Goal: Task Accomplishment & Management: Check status

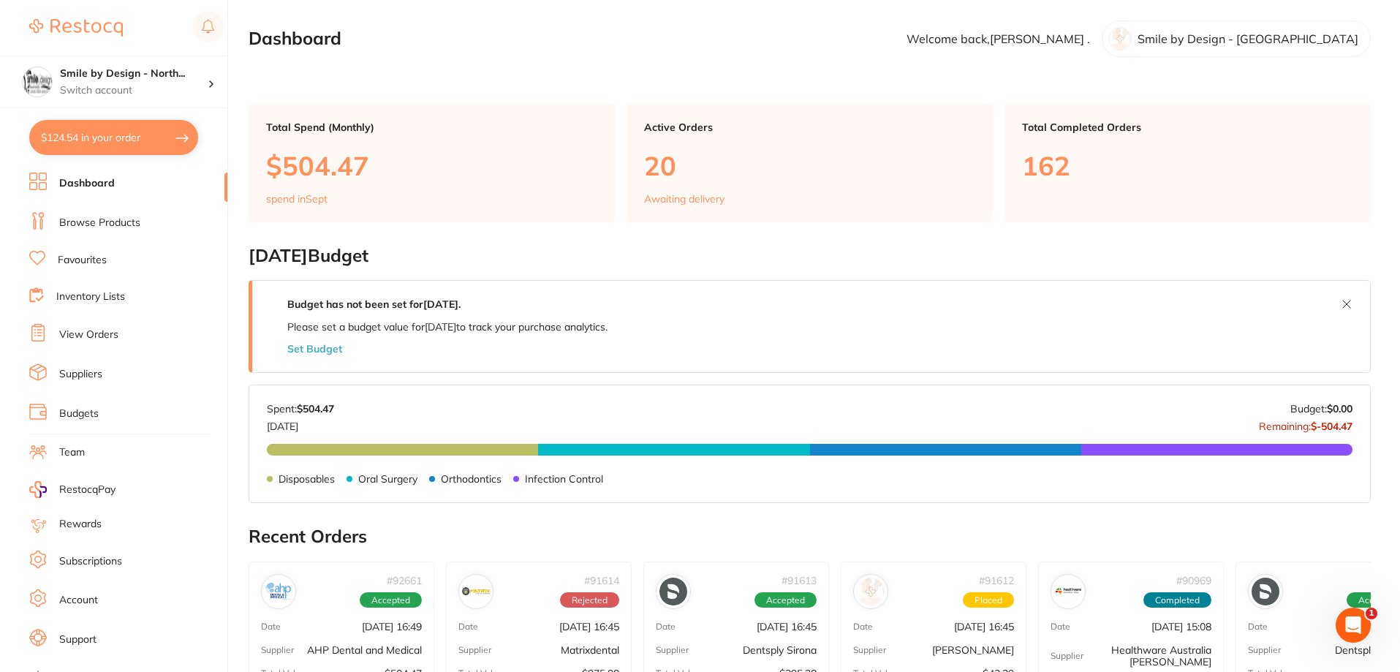
click at [106, 145] on button "$124.54 in your order" at bounding box center [113, 137] width 169 height 35
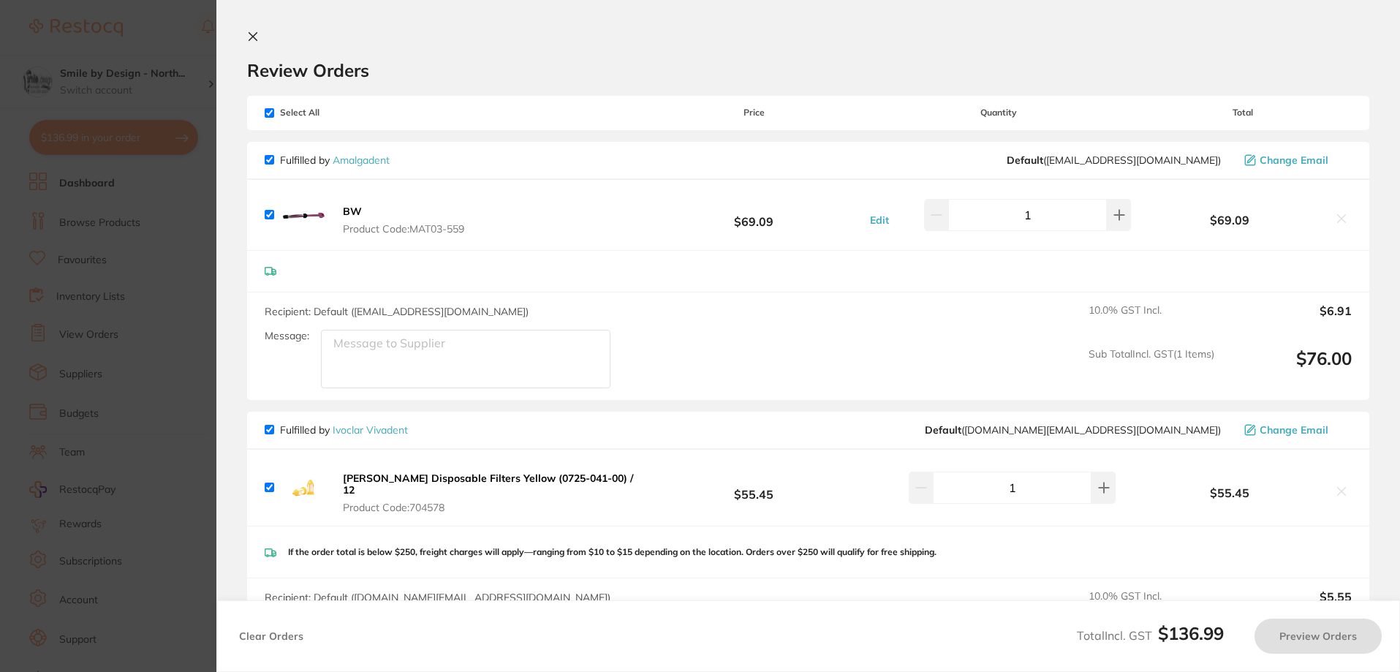
checkbox input "true"
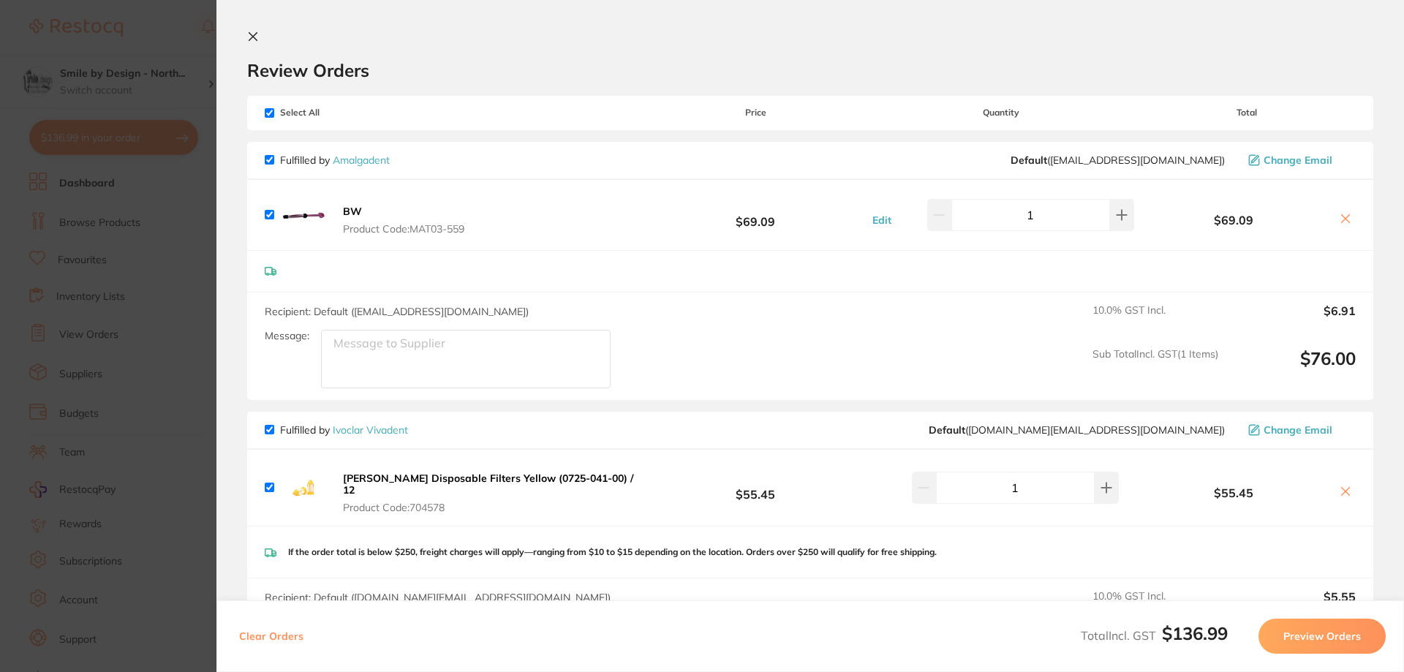
click at [423, 209] on button "BW Product Code: MAT03-559" at bounding box center [403, 220] width 130 height 31
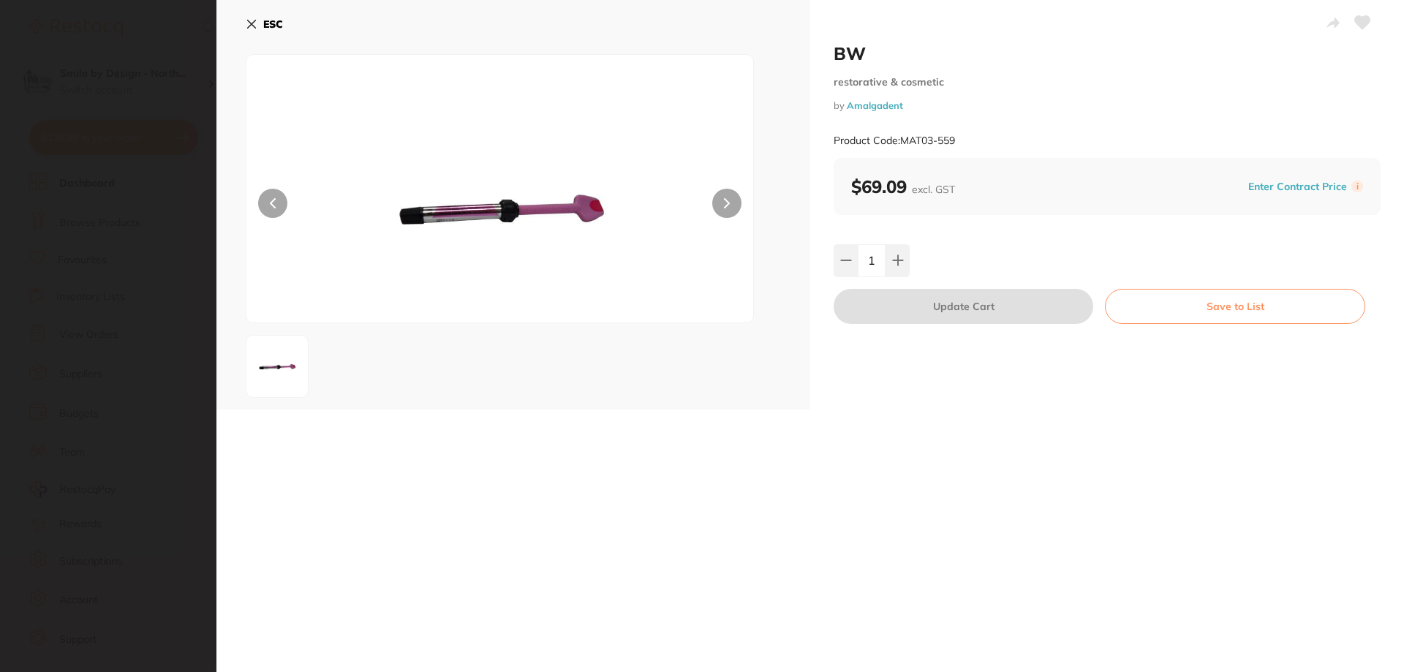
click at [246, 23] on icon at bounding box center [252, 24] width 12 height 12
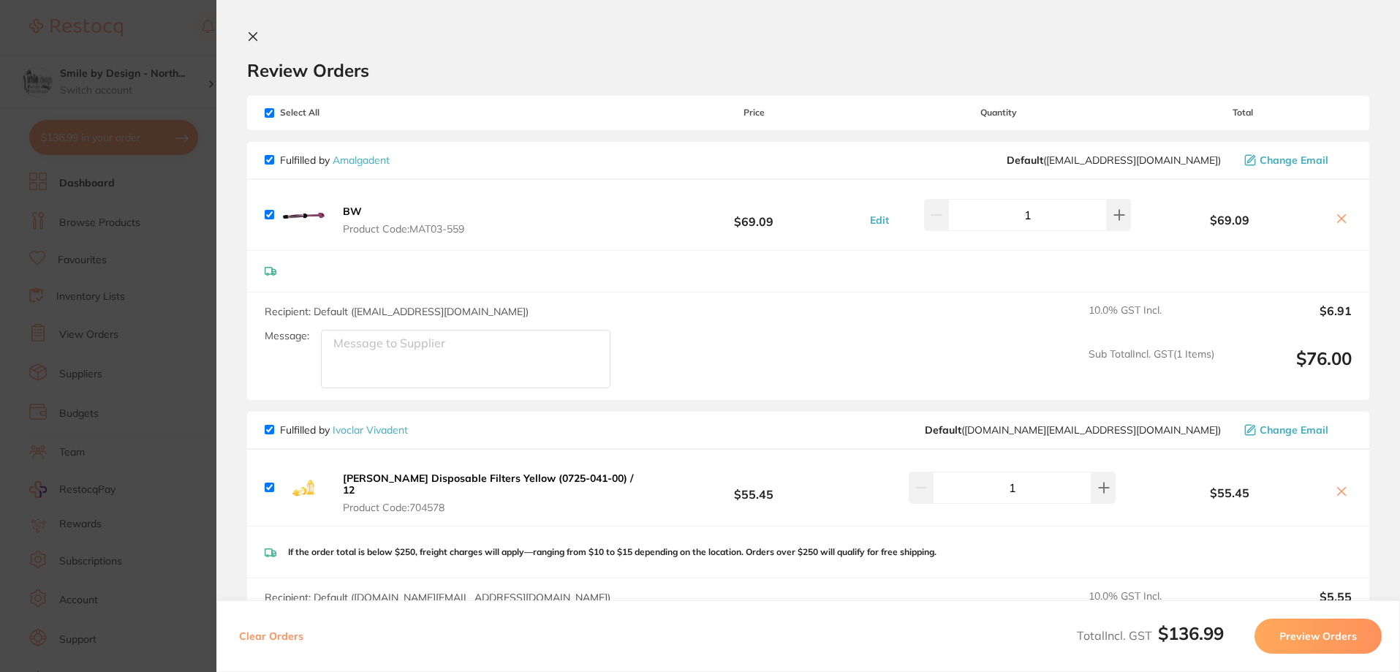
click at [247, 34] on icon at bounding box center [253, 37] width 12 height 12
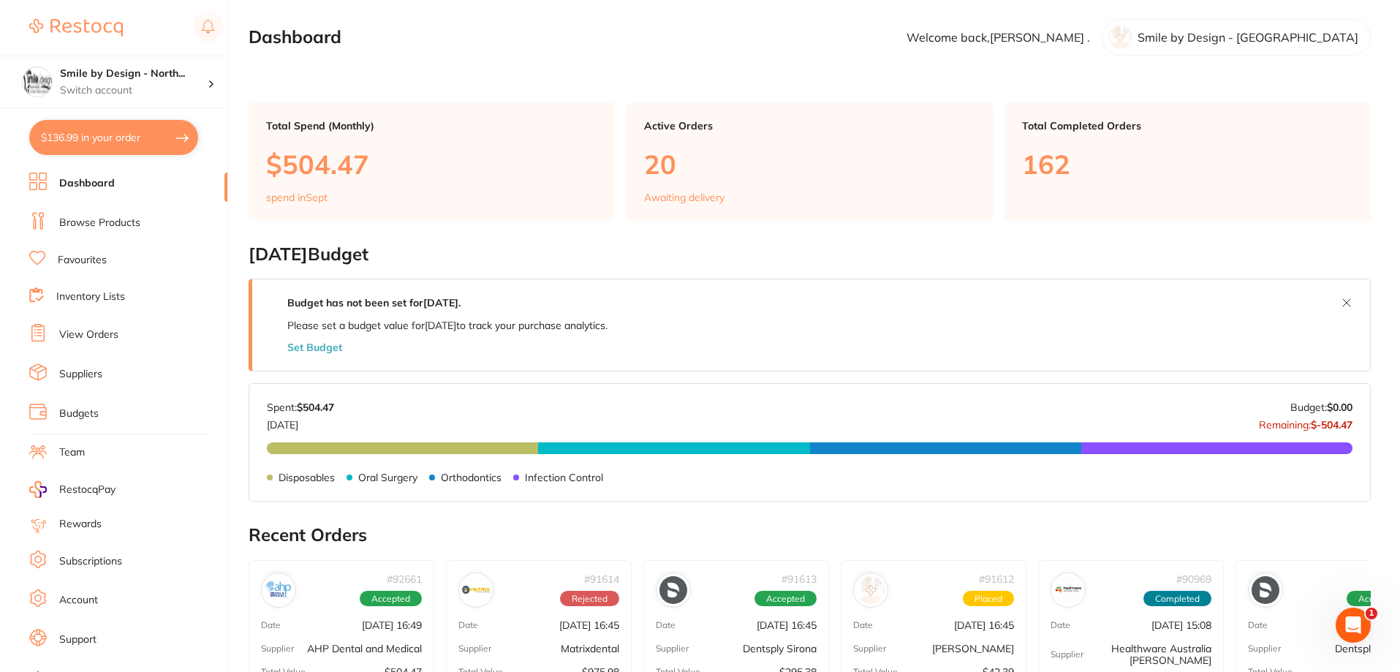
click at [95, 140] on button "$136.99 in your order" at bounding box center [113, 137] width 169 height 35
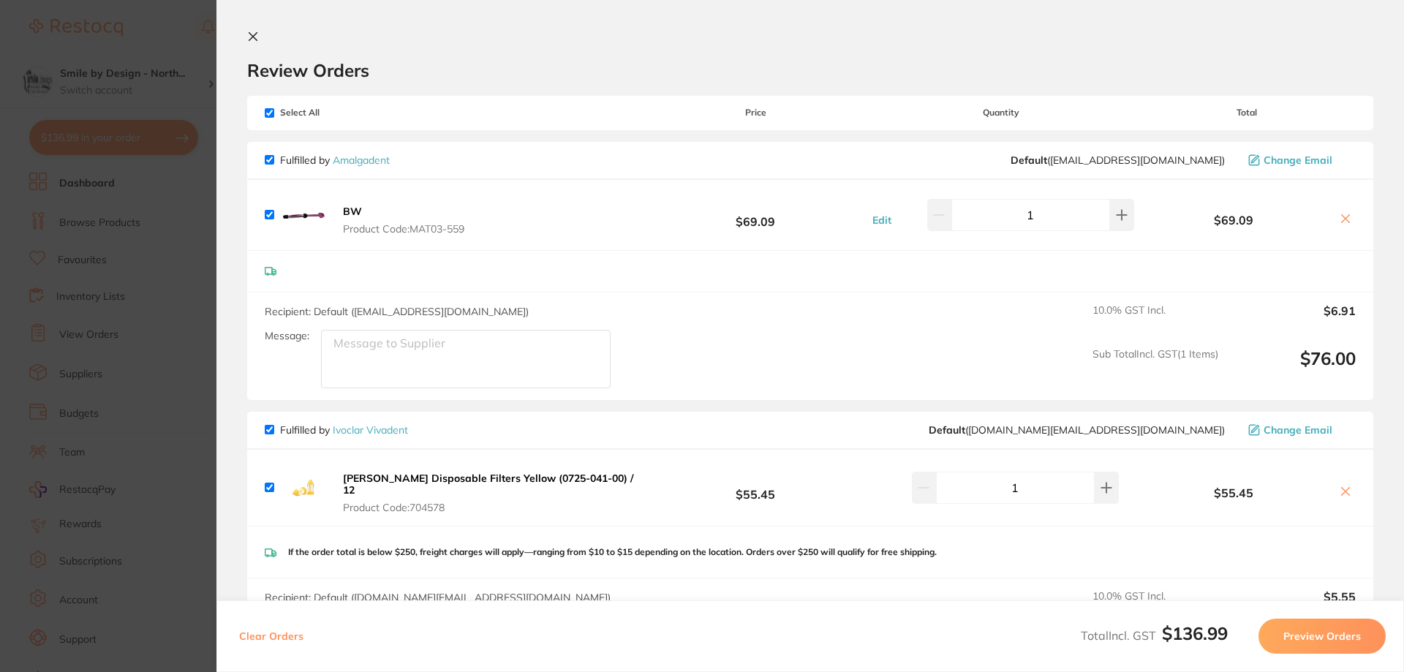
click at [248, 36] on icon at bounding box center [253, 37] width 12 height 12
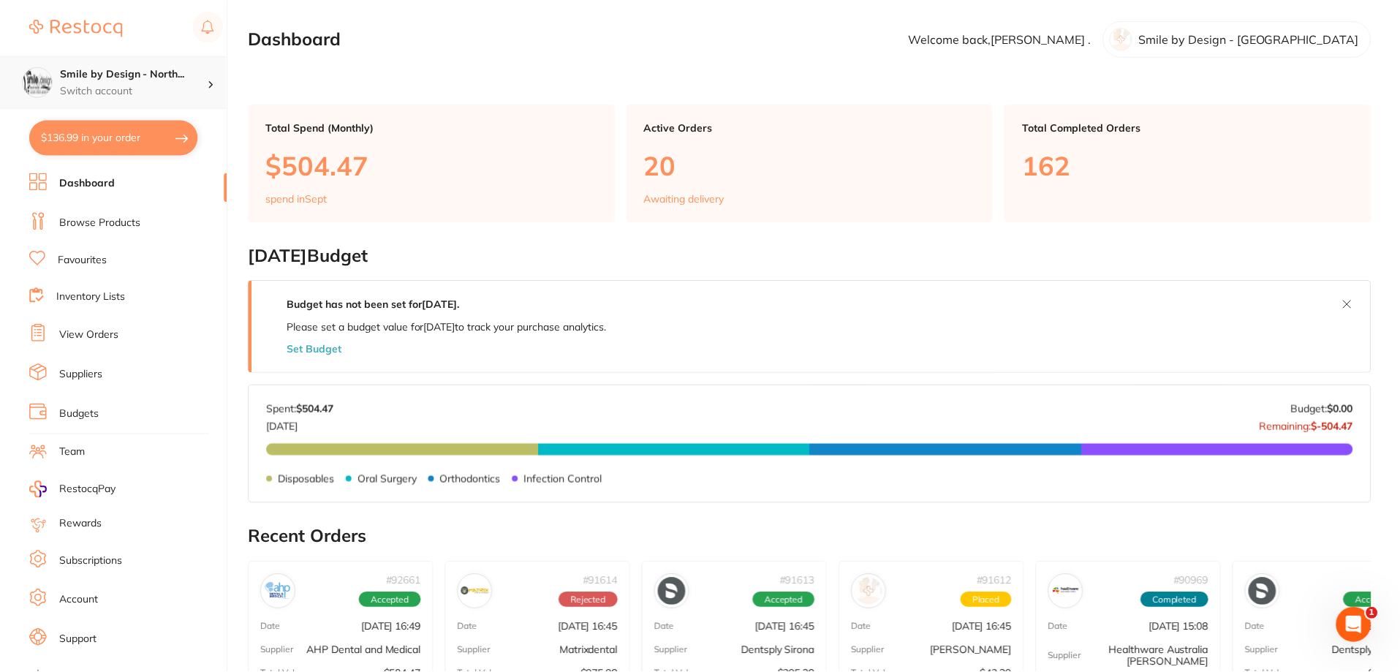
scroll to position [1, 0]
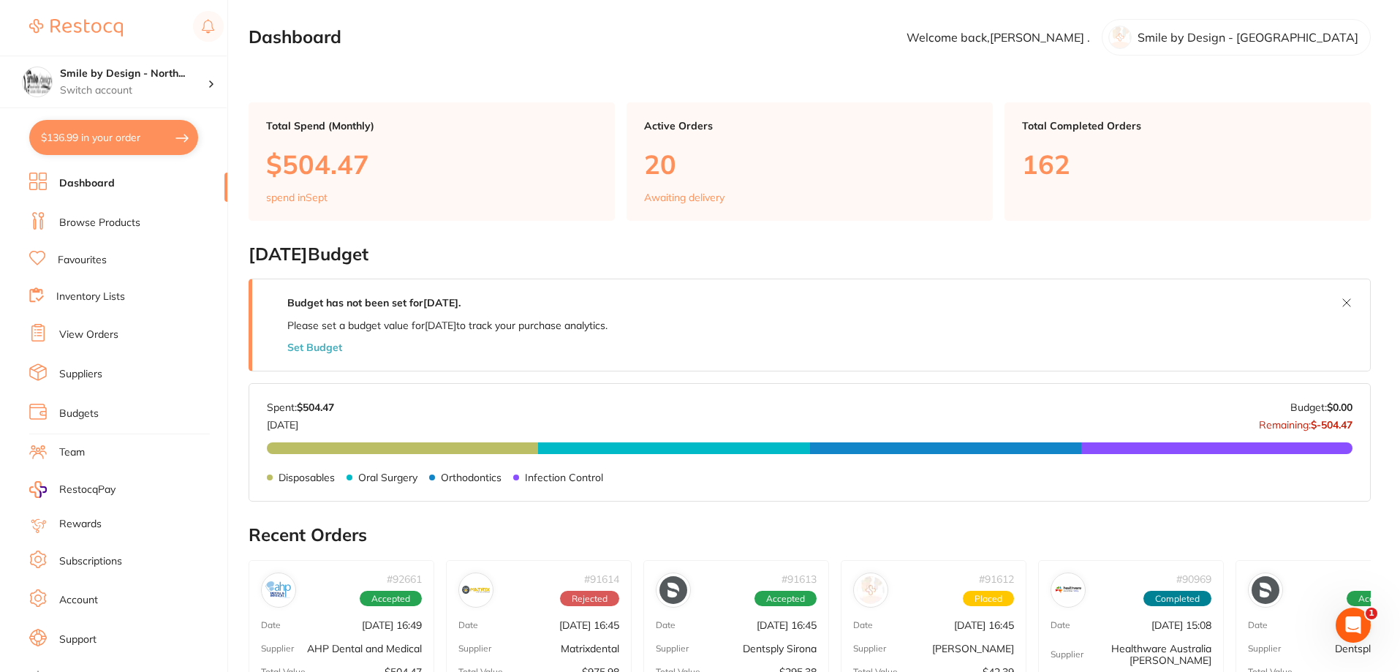
click at [104, 219] on link "Browse Products" at bounding box center [99, 223] width 81 height 15
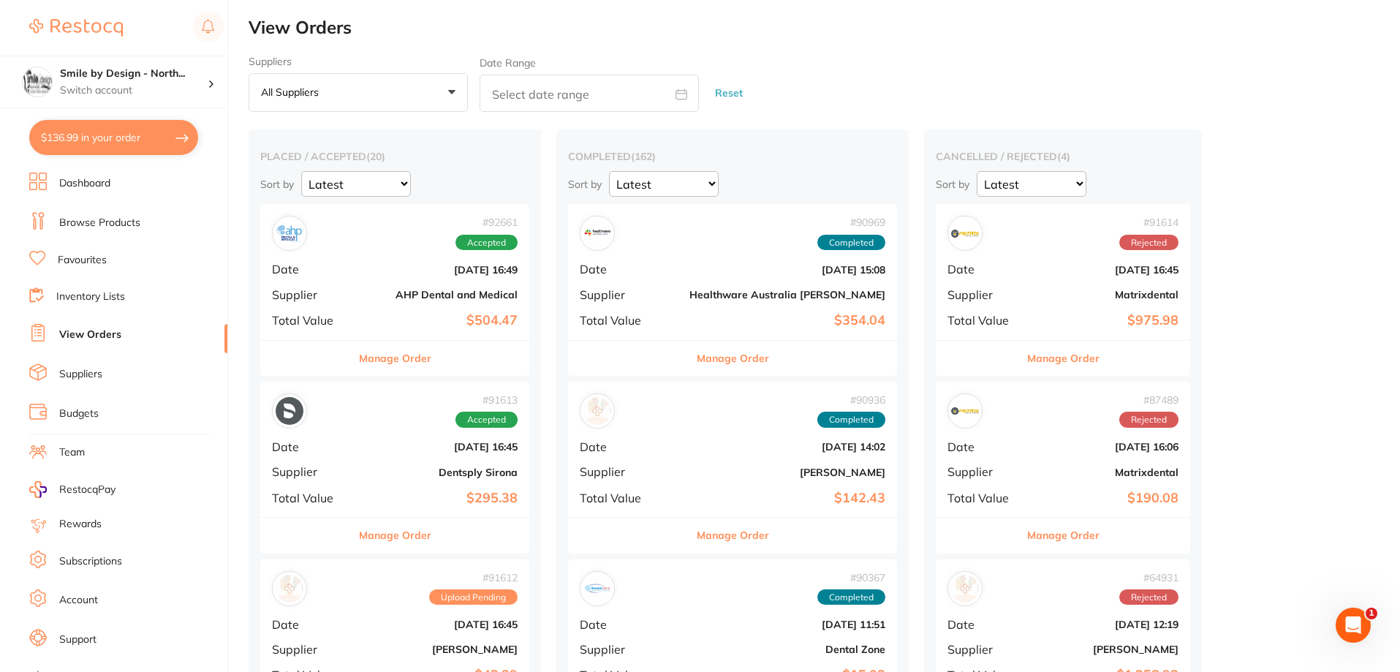
click at [403, 275] on b "[DATE] 16:49" at bounding box center [440, 270] width 156 height 12
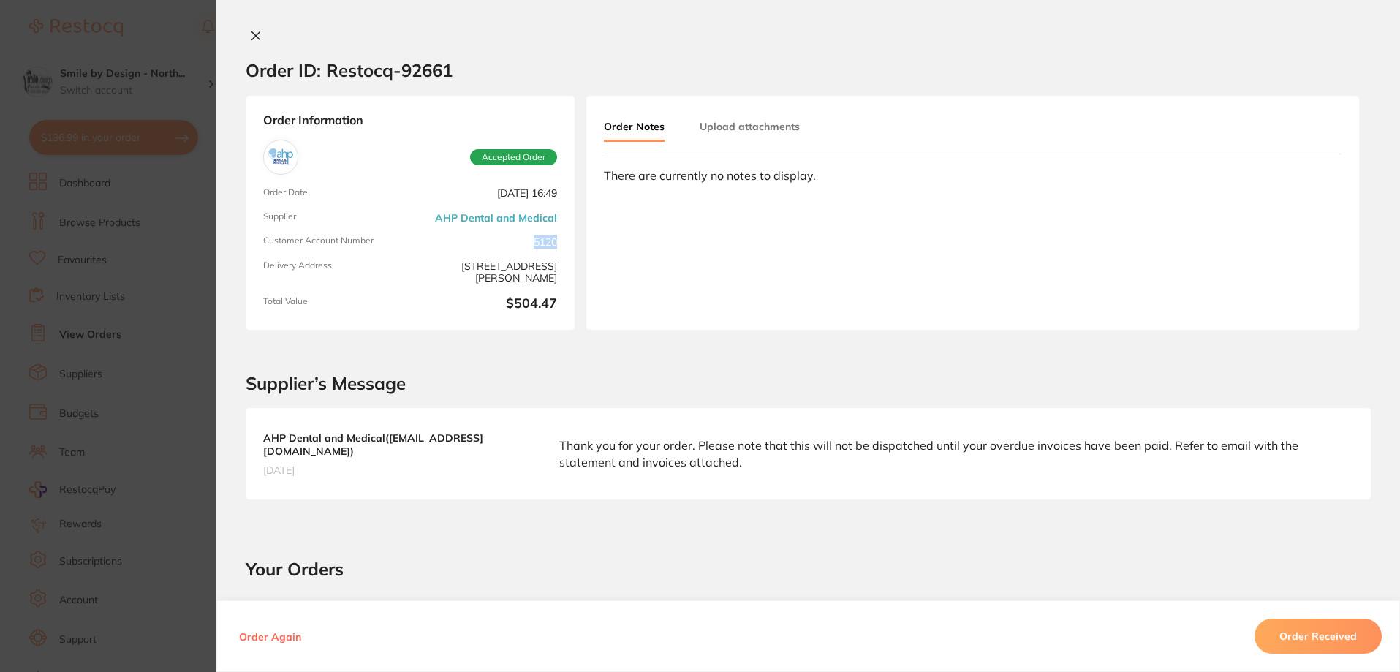
drag, startPoint x: 531, startPoint y: 249, endPoint x: 553, endPoint y: 248, distance: 22.7
click at [553, 248] on div "Order Information Accepted Order Order Date [DATE] 16:49 Supplier AHP Dental an…" at bounding box center [410, 213] width 329 height 234
click at [252, 35] on icon at bounding box center [256, 36] width 8 height 8
